Goal: Find specific page/section: Find specific page/section

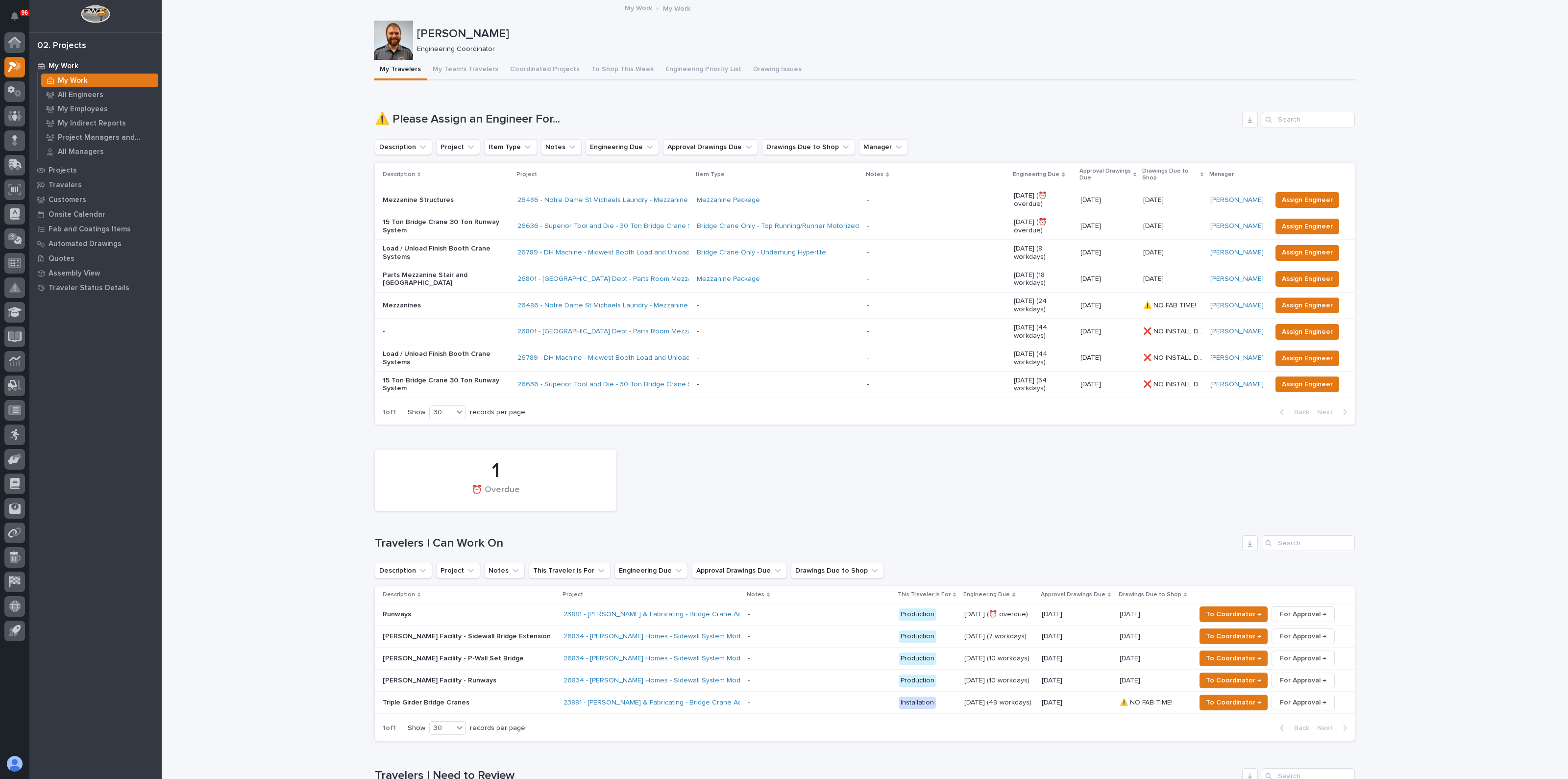
click at [84, 79] on p "My Work" at bounding box center [73, 81] width 30 height 9
